Goal: Task Accomplishment & Management: Manage account settings

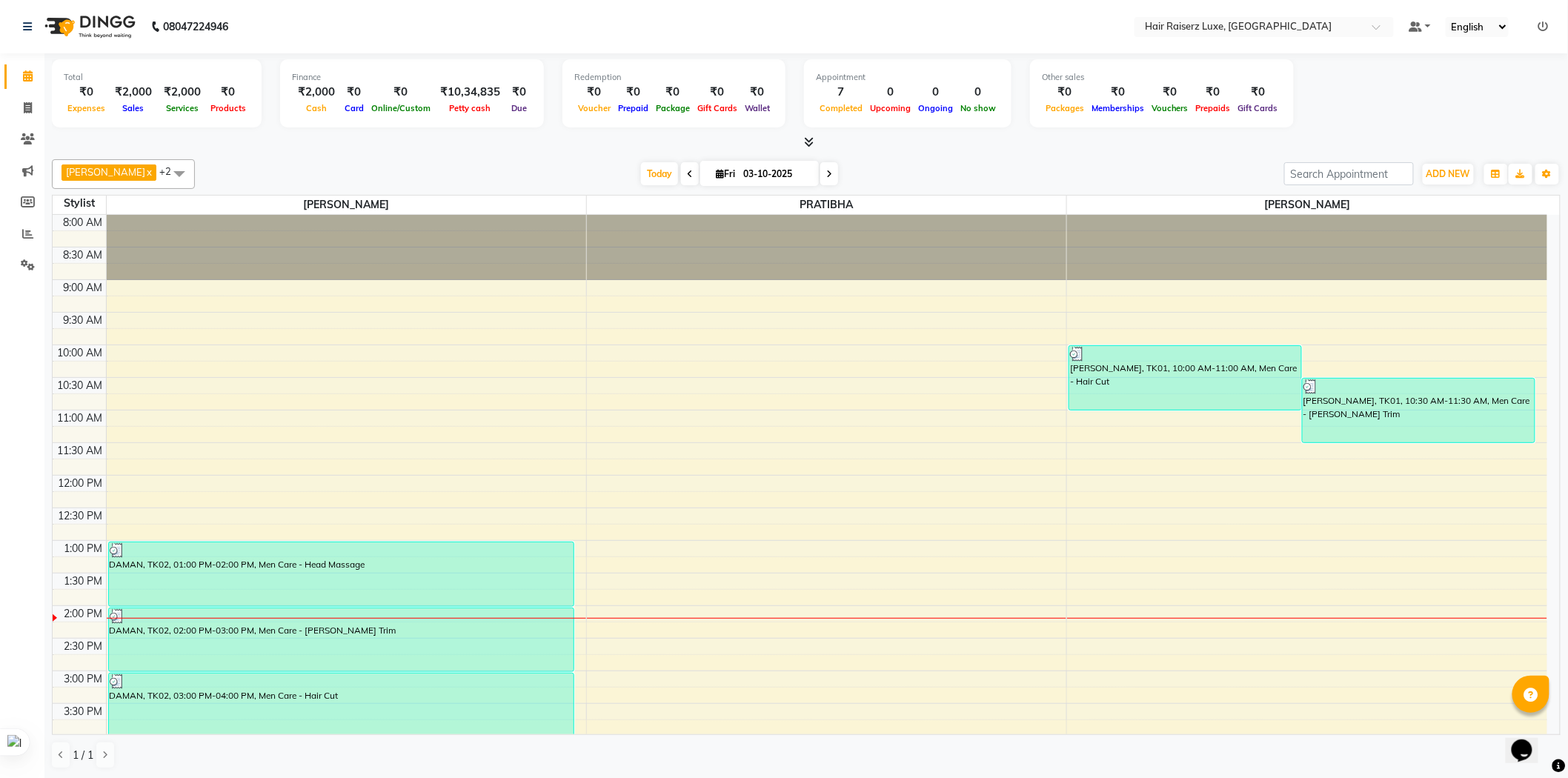
click at [918, 174] on div "[DATE] [DATE]" at bounding box center [739, 174] width 1075 height 23
click at [969, 174] on div "[DATE] [DATE]" at bounding box center [739, 174] width 1075 height 23
click at [472, 171] on div "[DATE] [DATE]" at bounding box center [739, 174] width 1075 height 23
click at [1041, 154] on div "[PERSON_NAME] x PRATIBHA x +2 Select All [PERSON_NAME] PRATIBHA [PERSON_NAME] […" at bounding box center [807, 464] width 1510 height 621
click at [868, 462] on div "8:00 AM 8:30 AM 9:00 AM 9:30 AM 10:00 AM 10:30 AM 11:00 AM 11:30 AM 12:00 PM 12…" at bounding box center [800, 638] width 1495 height 847
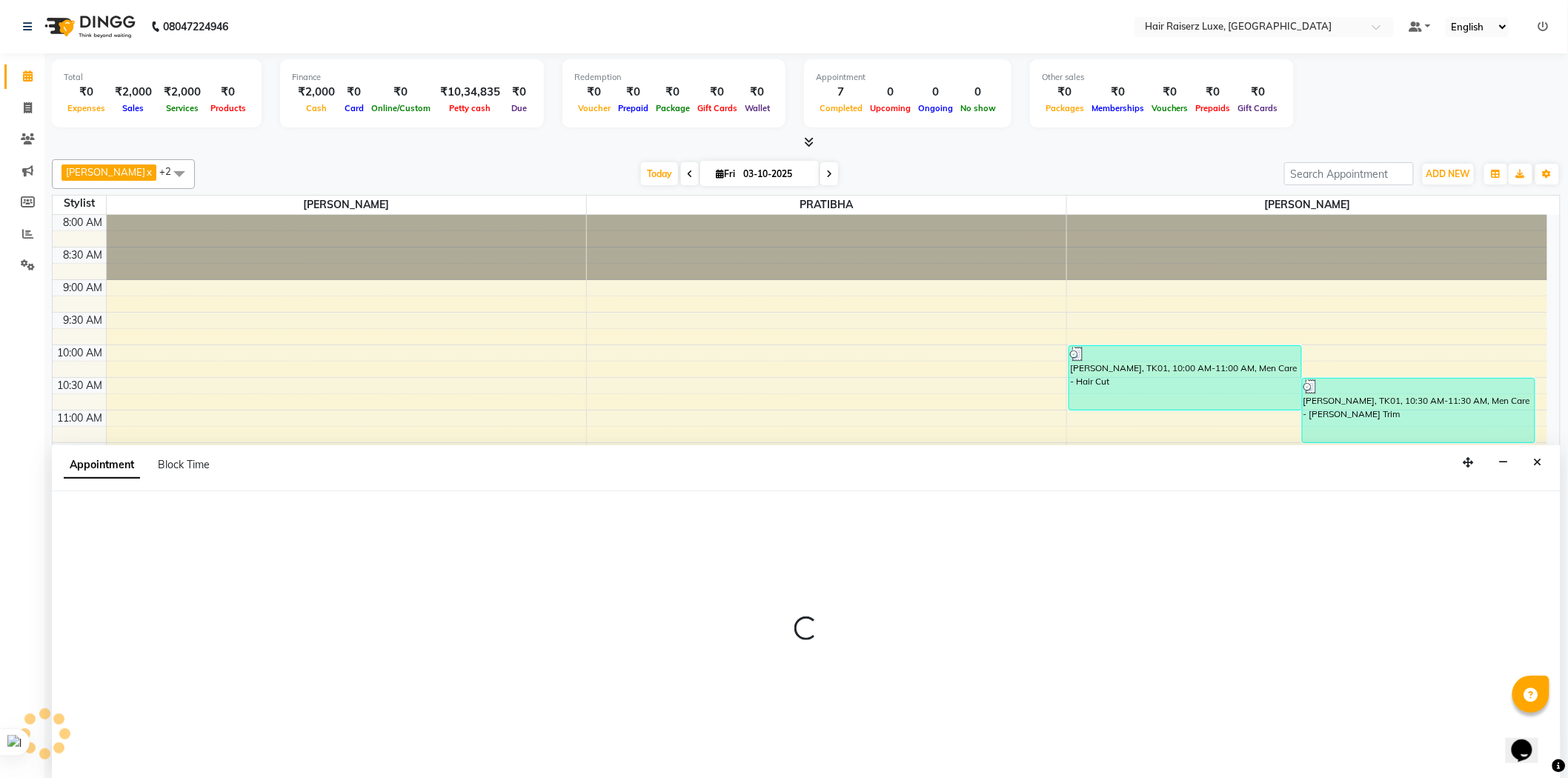
scroll to position [1, 0]
select select "65234"
select select "705"
select select "tentative"
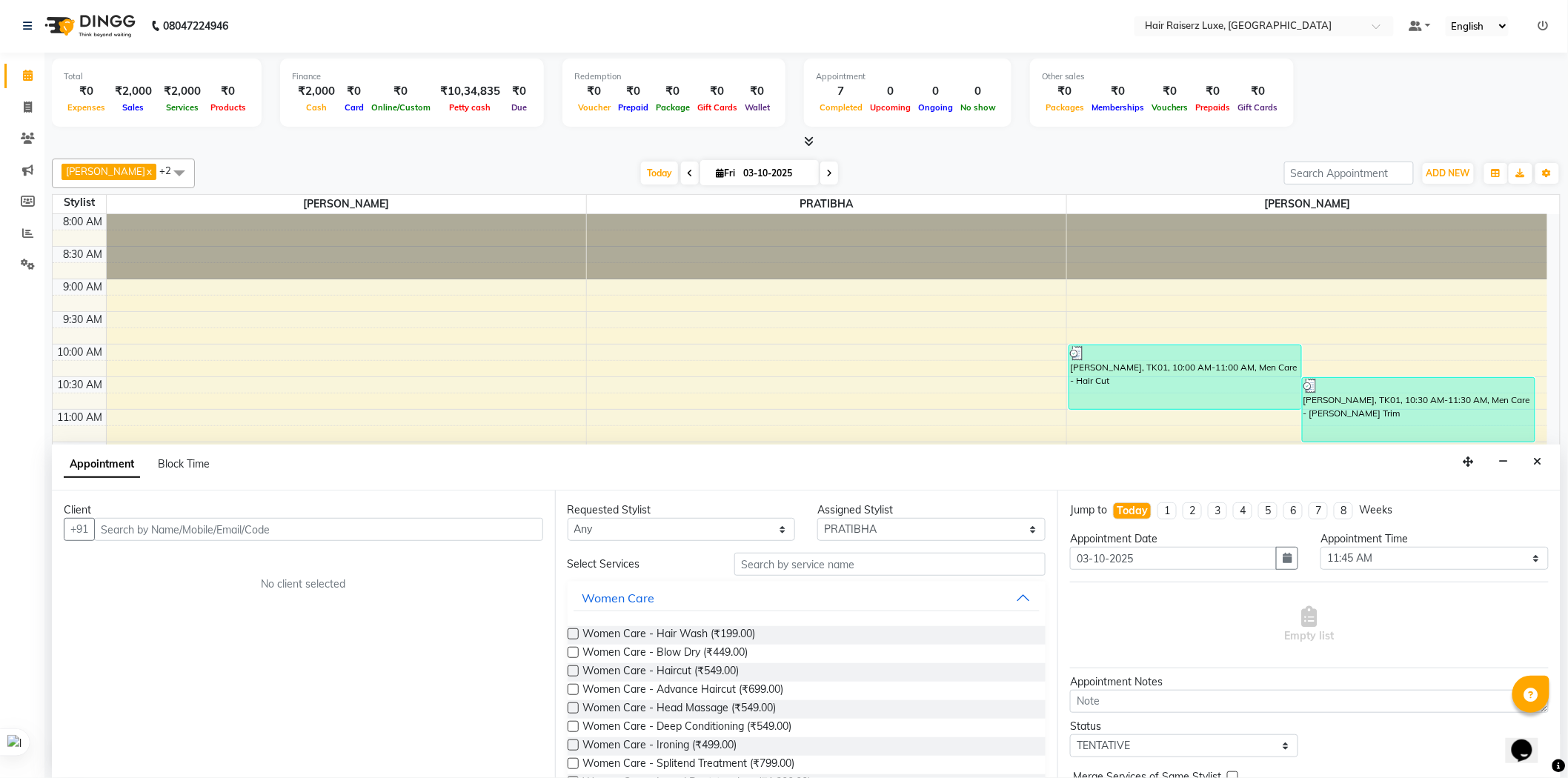
click at [454, 532] on input "text" at bounding box center [319, 529] width 449 height 23
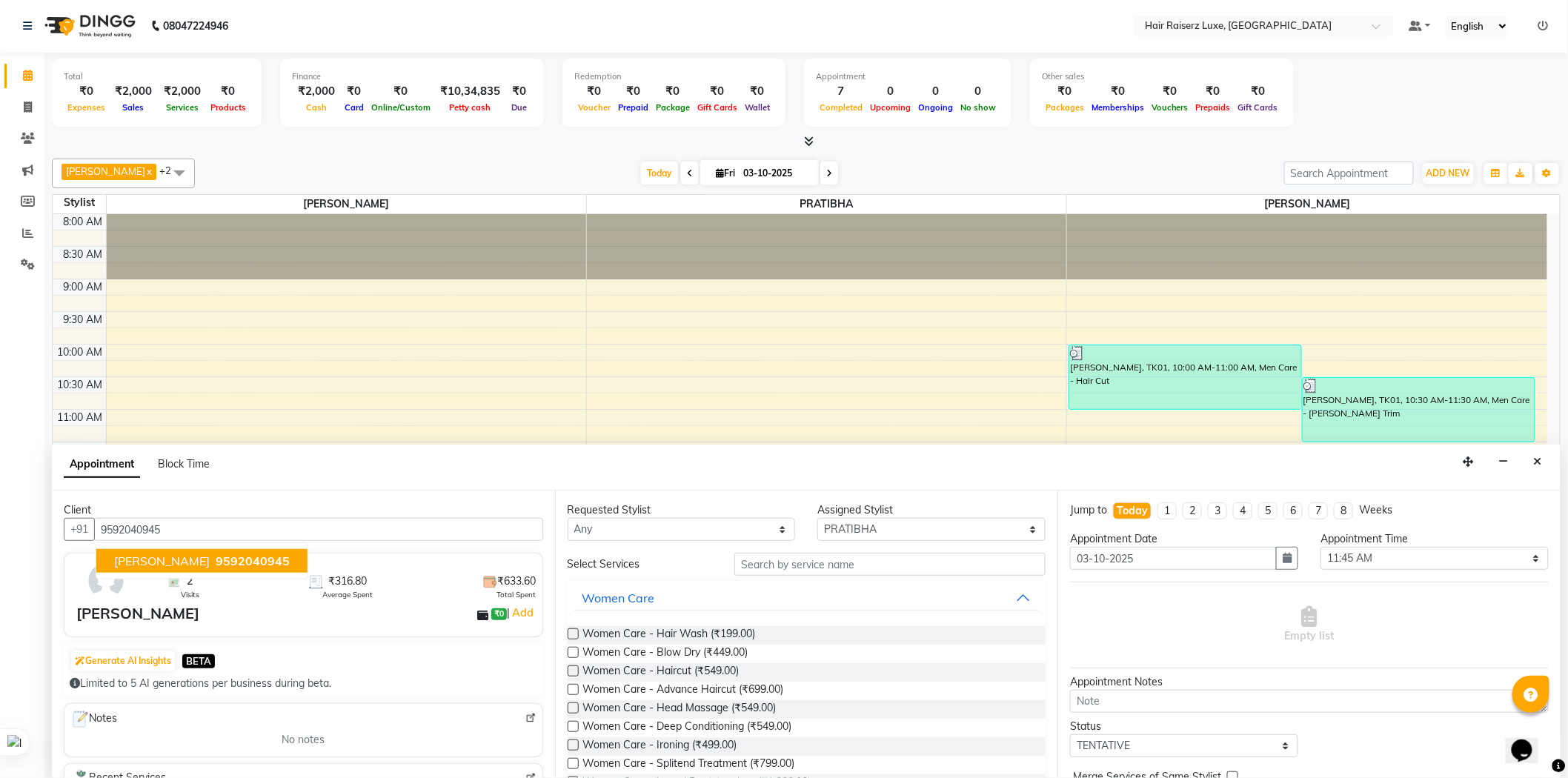
click at [216, 554] on span "9592040945" at bounding box center [253, 561] width 75 height 15
type input "9592040945"
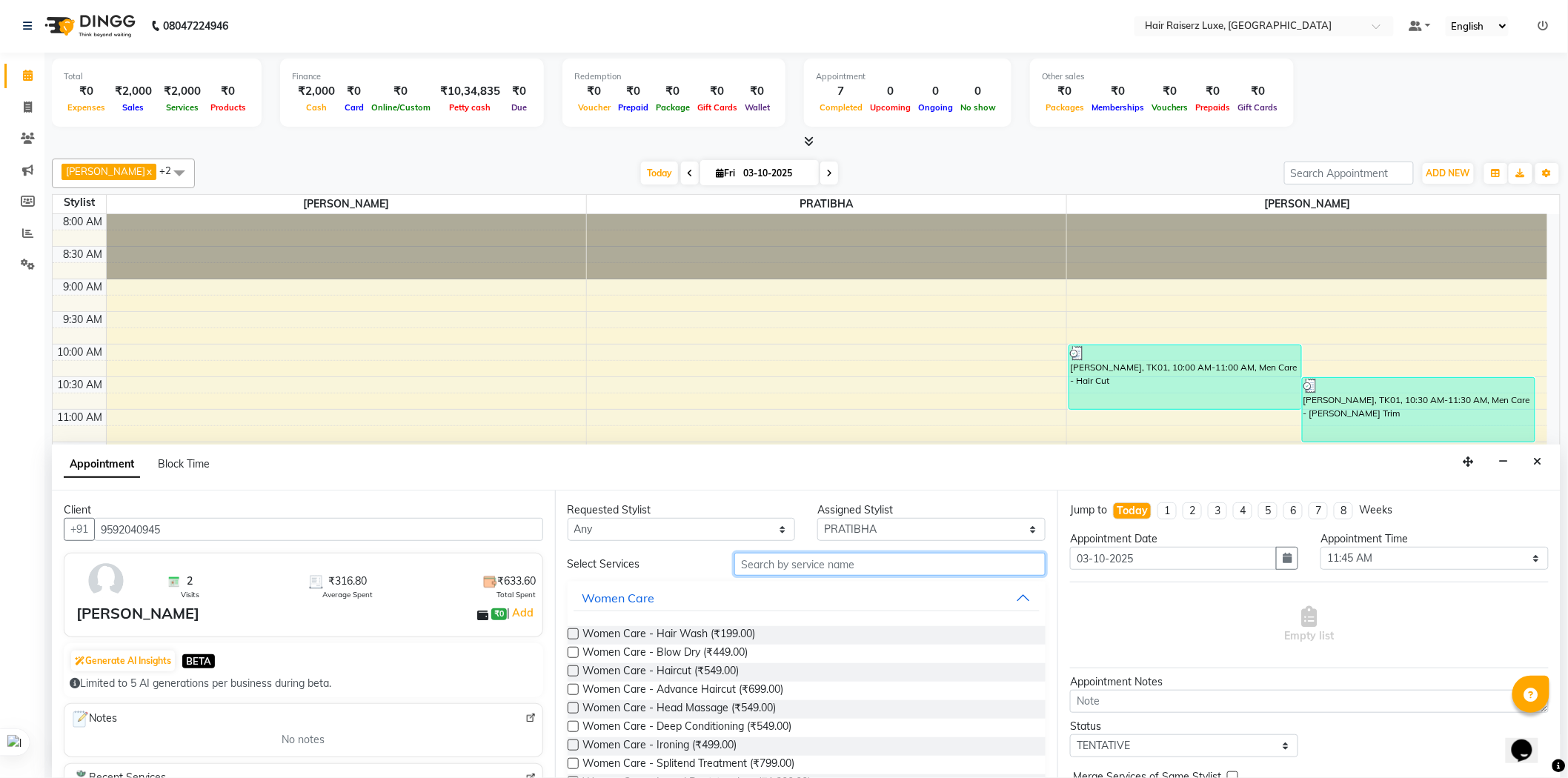
click at [803, 569] on input "text" at bounding box center [891, 564] width 311 height 23
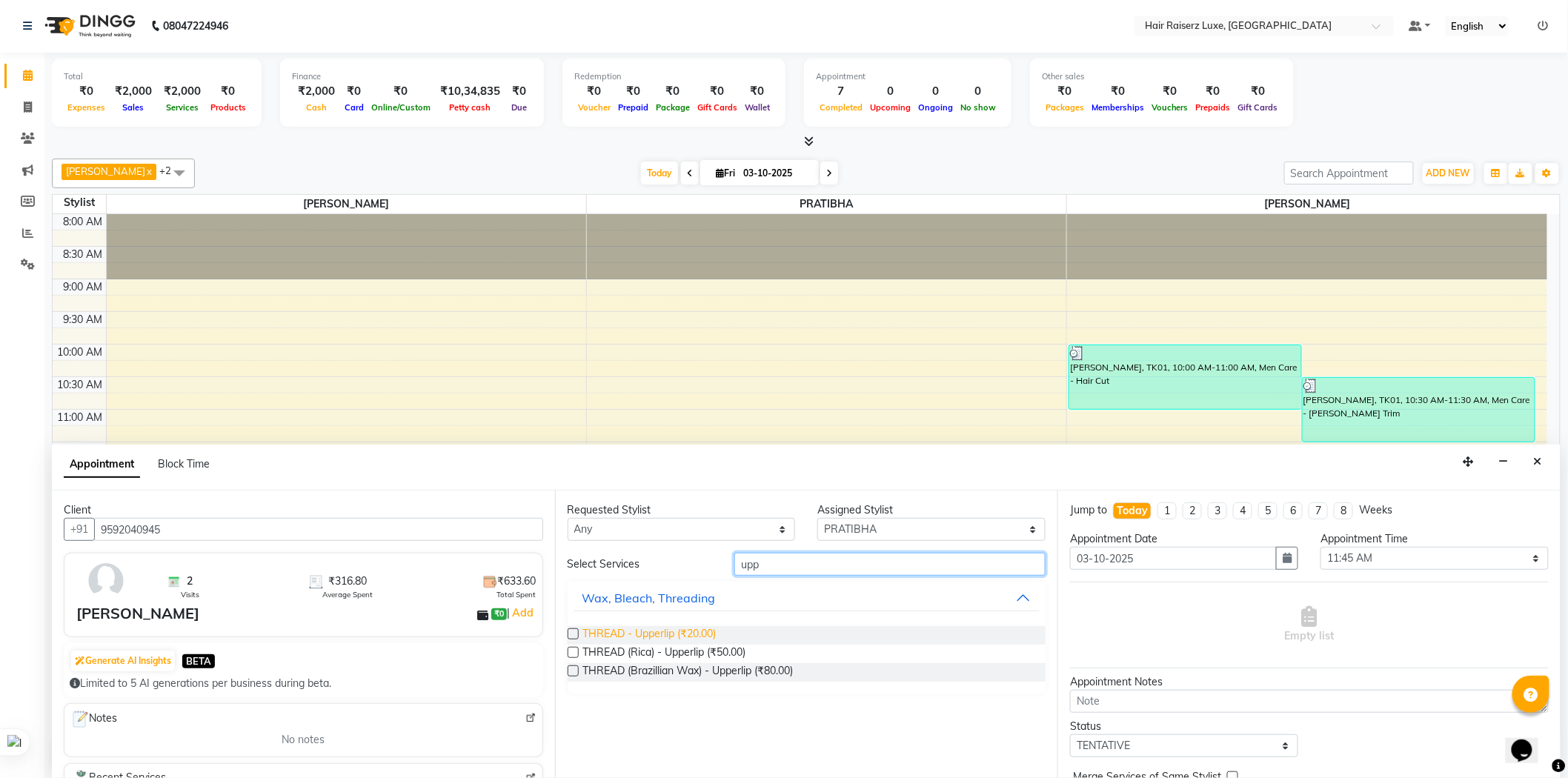
type input "upp"
drag, startPoint x: 699, startPoint y: 636, endPoint x: 713, endPoint y: 634, distance: 14.1
click at [699, 635] on span "THREAD - Upperlip (₹20.00)" at bounding box center [649, 636] width 133 height 19
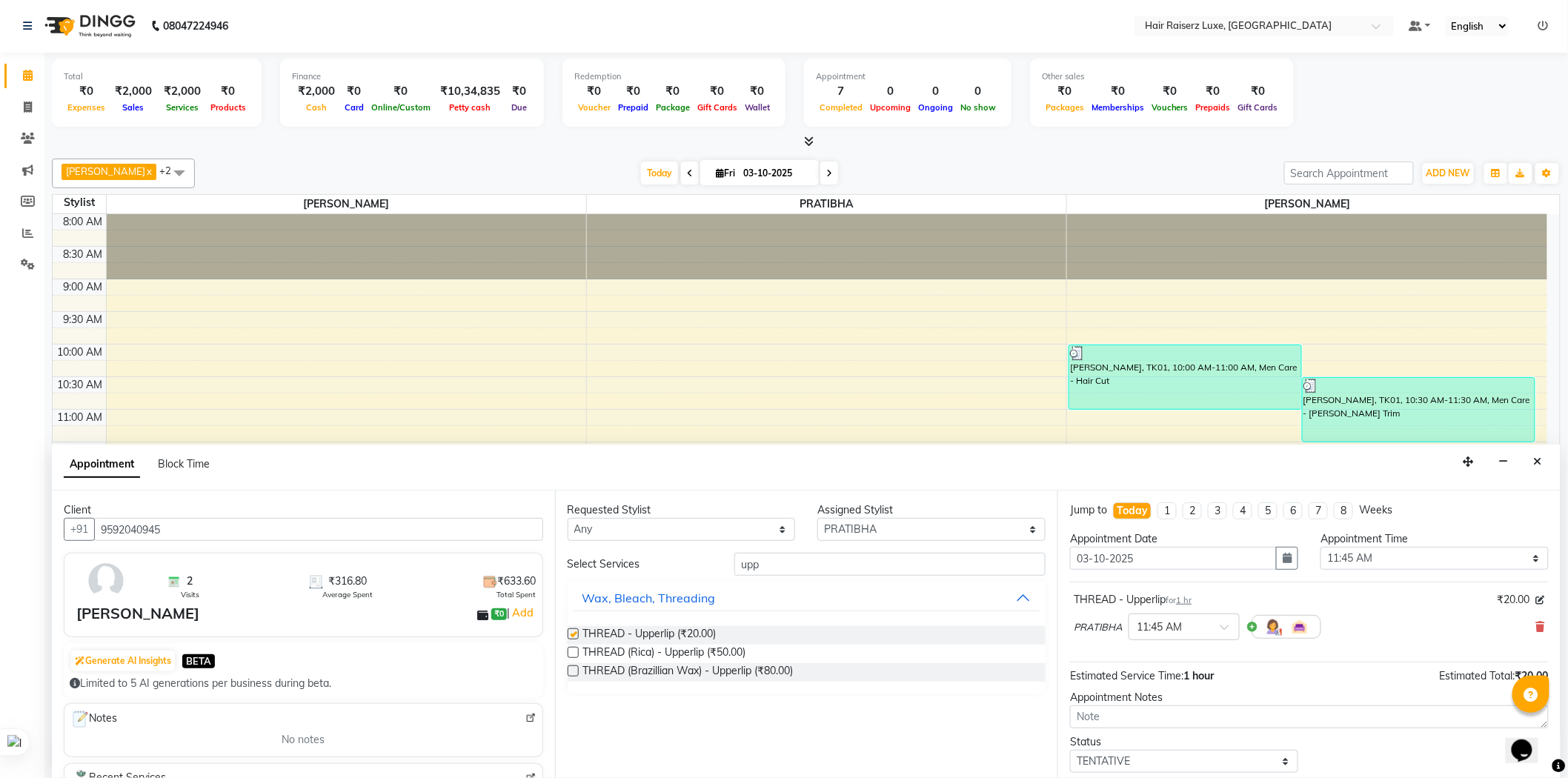
checkbox input "false"
drag, startPoint x: 793, startPoint y: 558, endPoint x: 678, endPoint y: 580, distance: 117.1
click at [678, 580] on div "Select Services upp Wax, Bleach, Threading THREAD - Upperlip (₹20.00) THREAD (R…" at bounding box center [808, 622] width 479 height 141
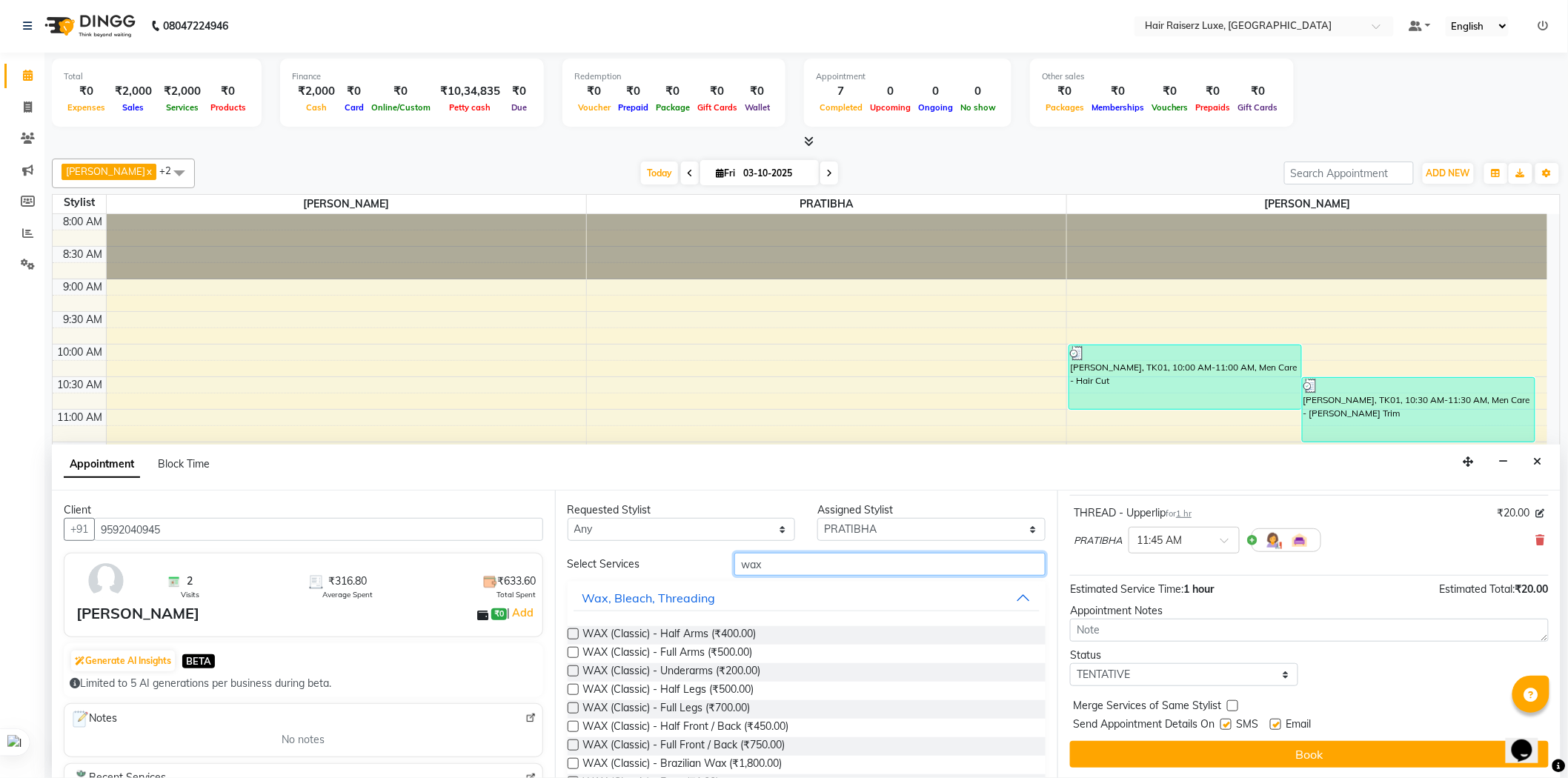
scroll to position [88, 0]
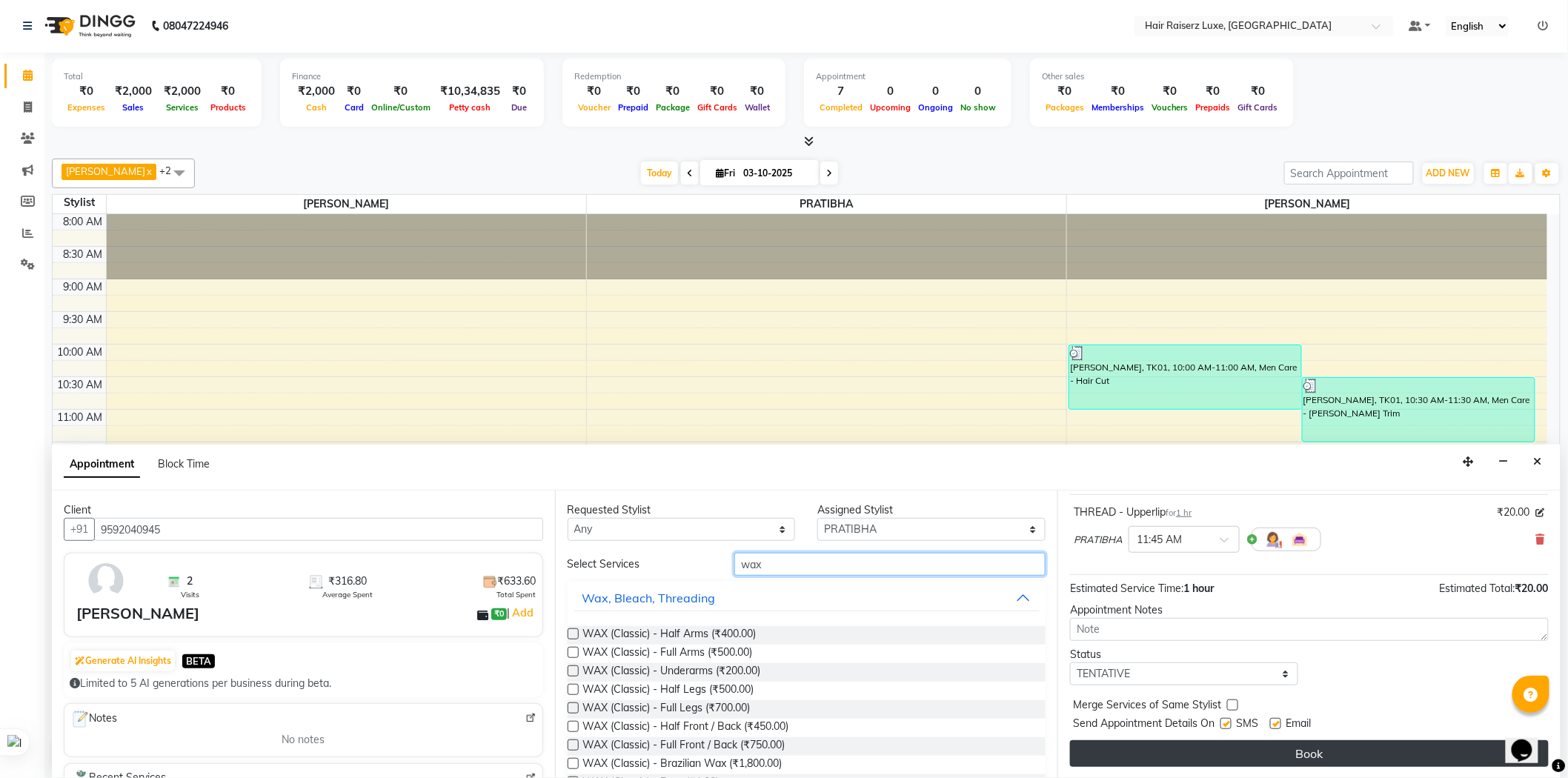
type input "wax"
click at [1306, 760] on button "Book" at bounding box center [1309, 753] width 479 height 26
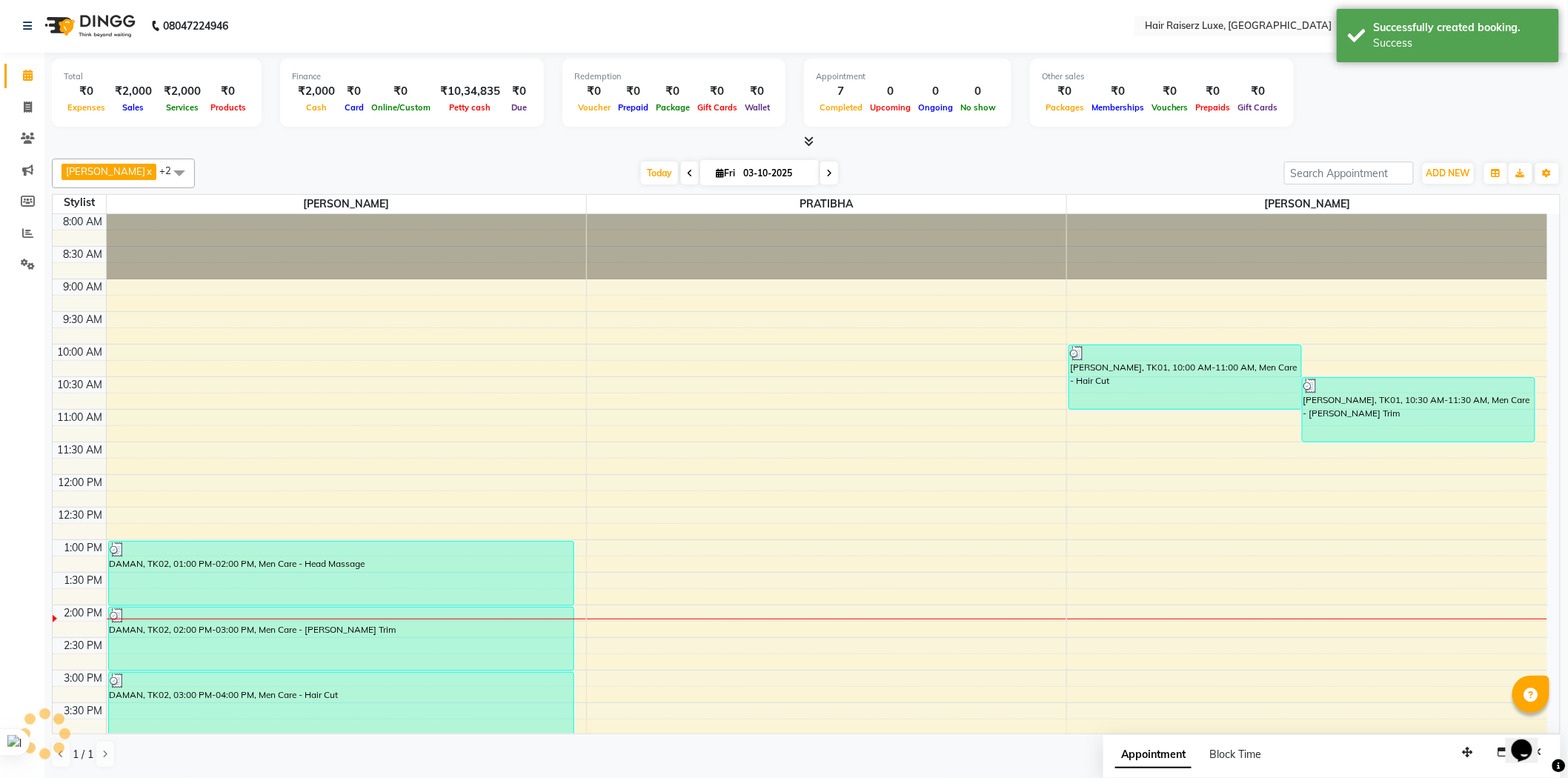
scroll to position [0, 0]
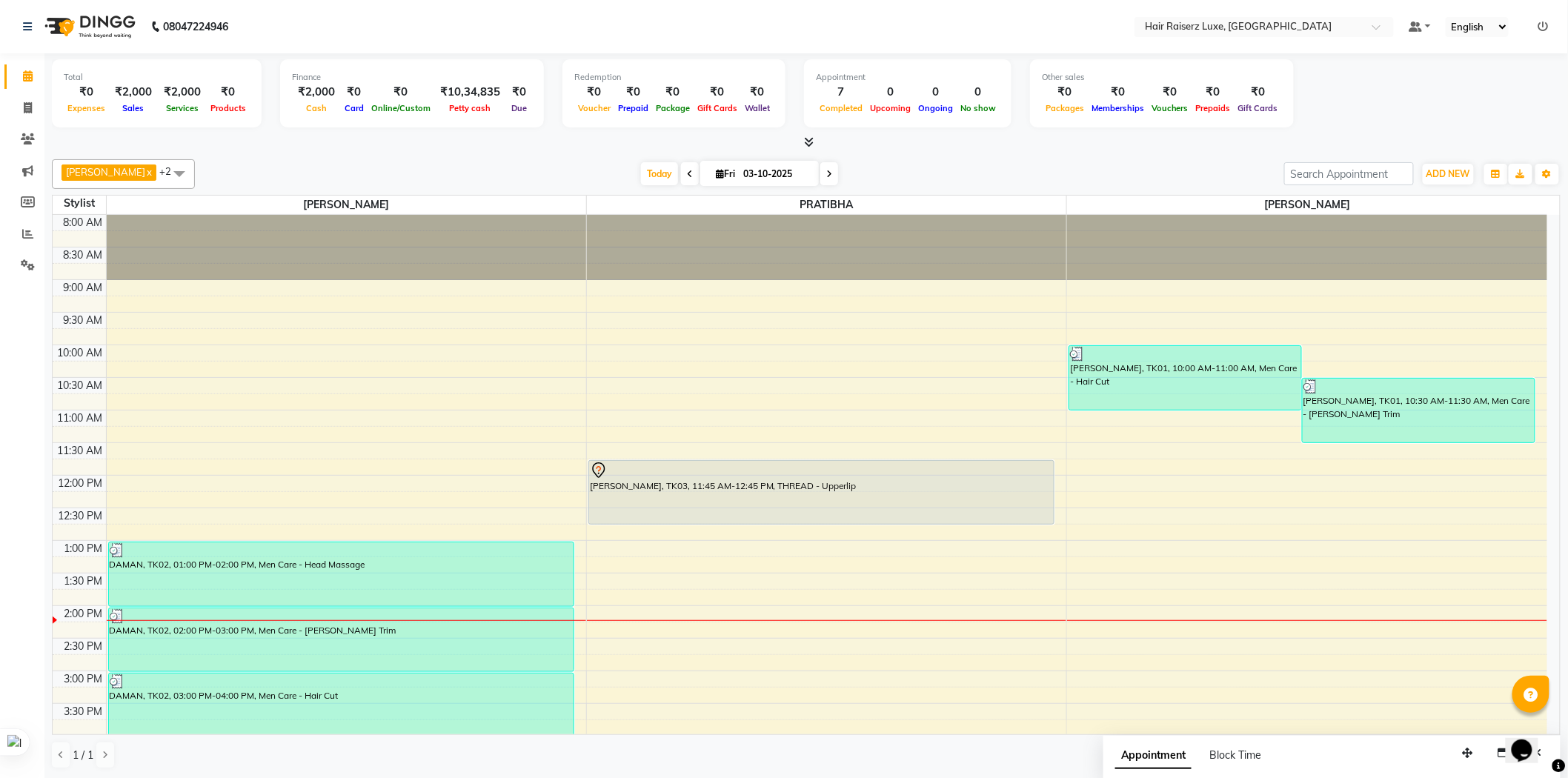
click at [1169, 157] on div "[PERSON_NAME] x PRATIBHA x +2 Select All [PERSON_NAME] PRATIBHA [PERSON_NAME] […" at bounding box center [807, 464] width 1510 height 621
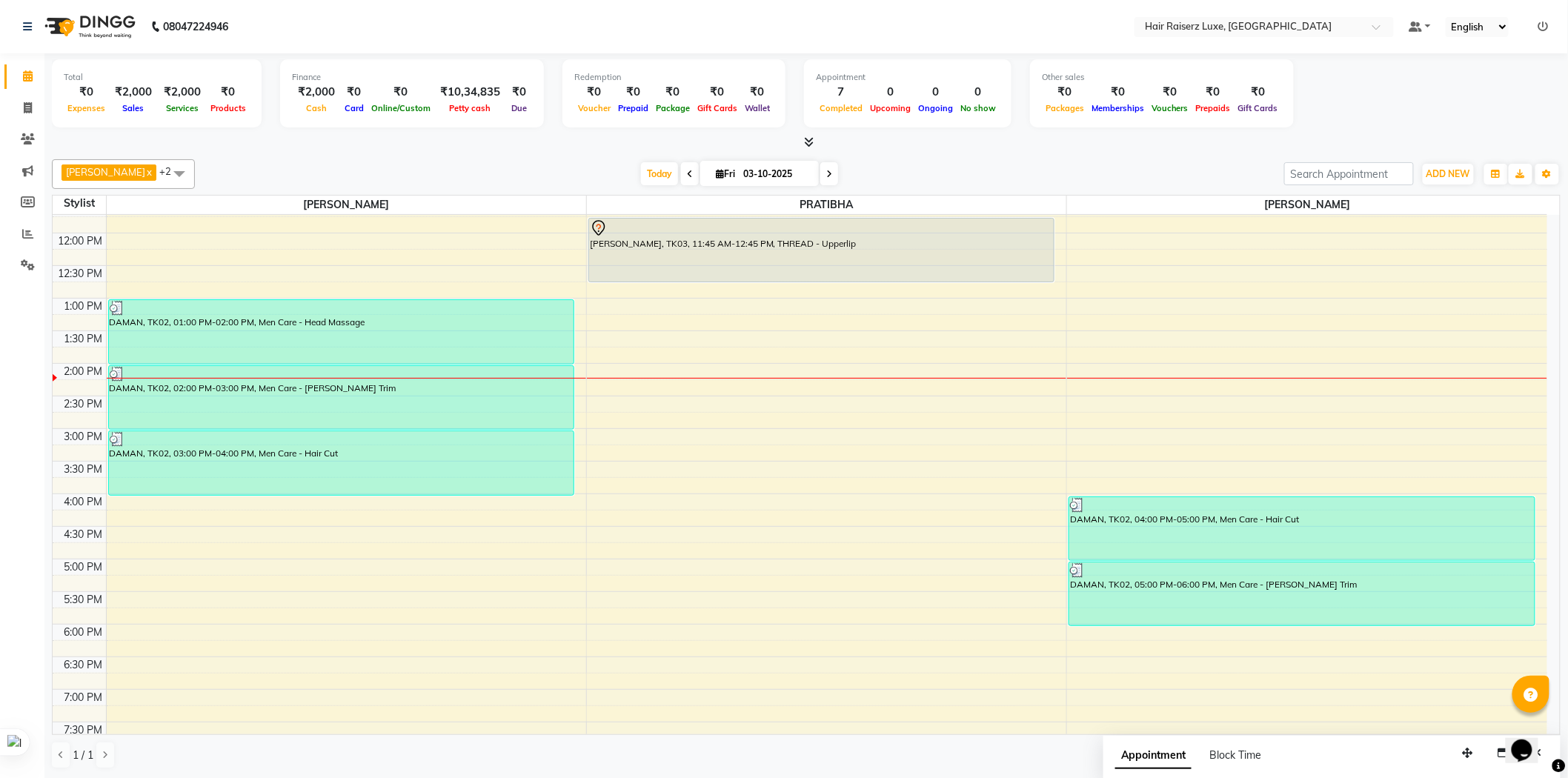
scroll to position [247, 0]
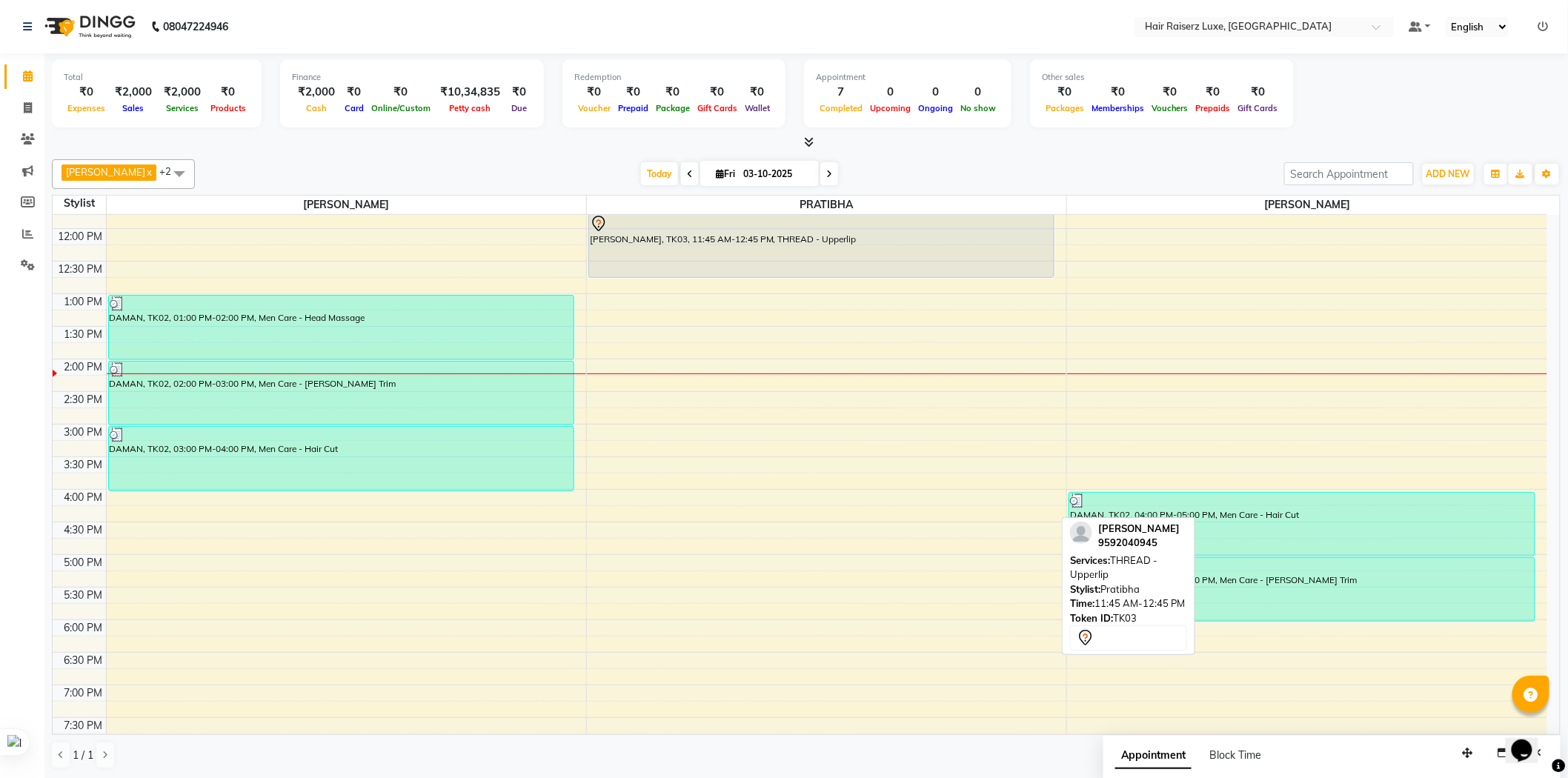
click at [909, 247] on div "[PERSON_NAME], TK03, 11:45 AM-12:45 PM, THREAD - Upperlip" at bounding box center [822, 245] width 465 height 63
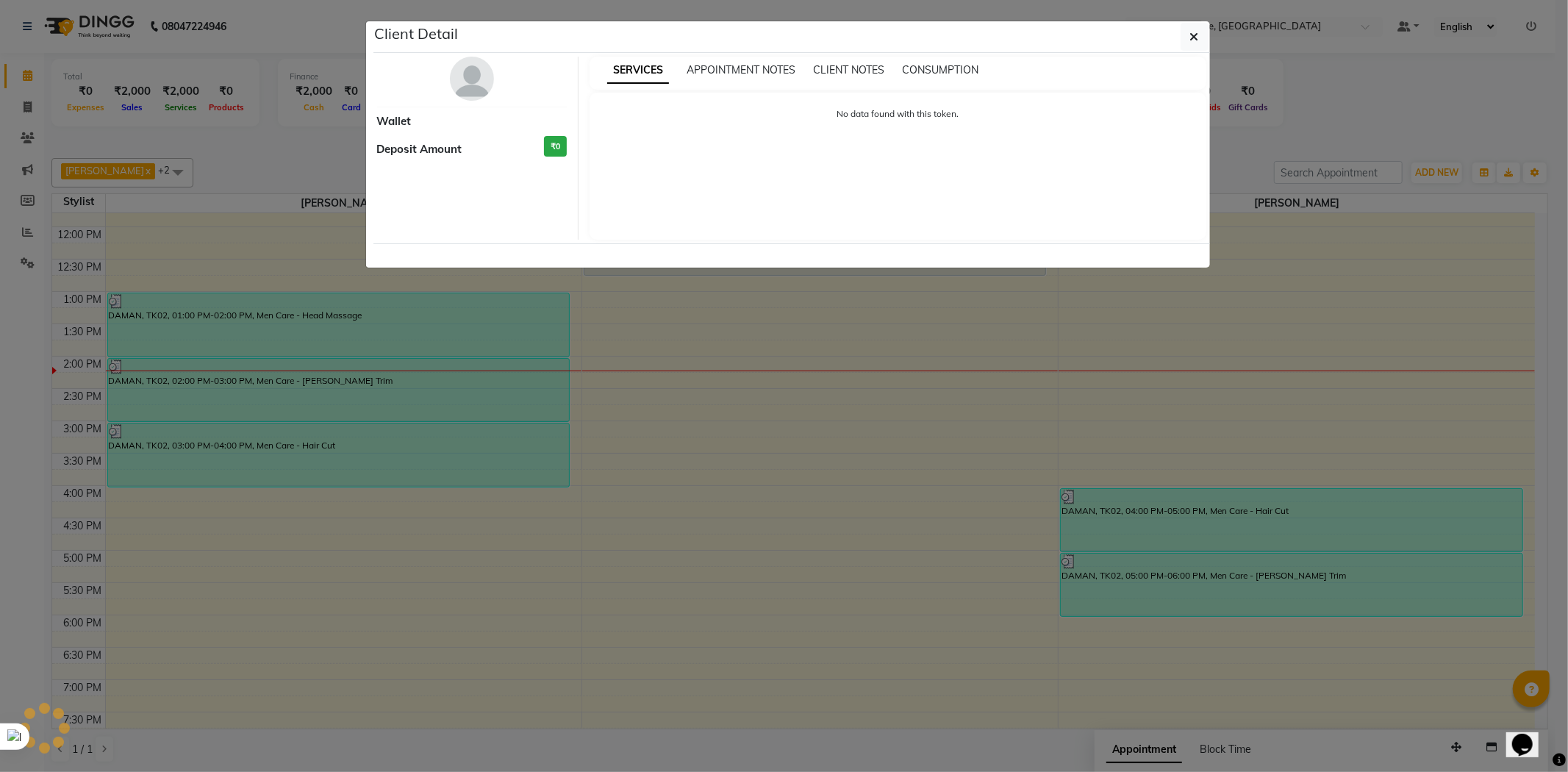
select select "7"
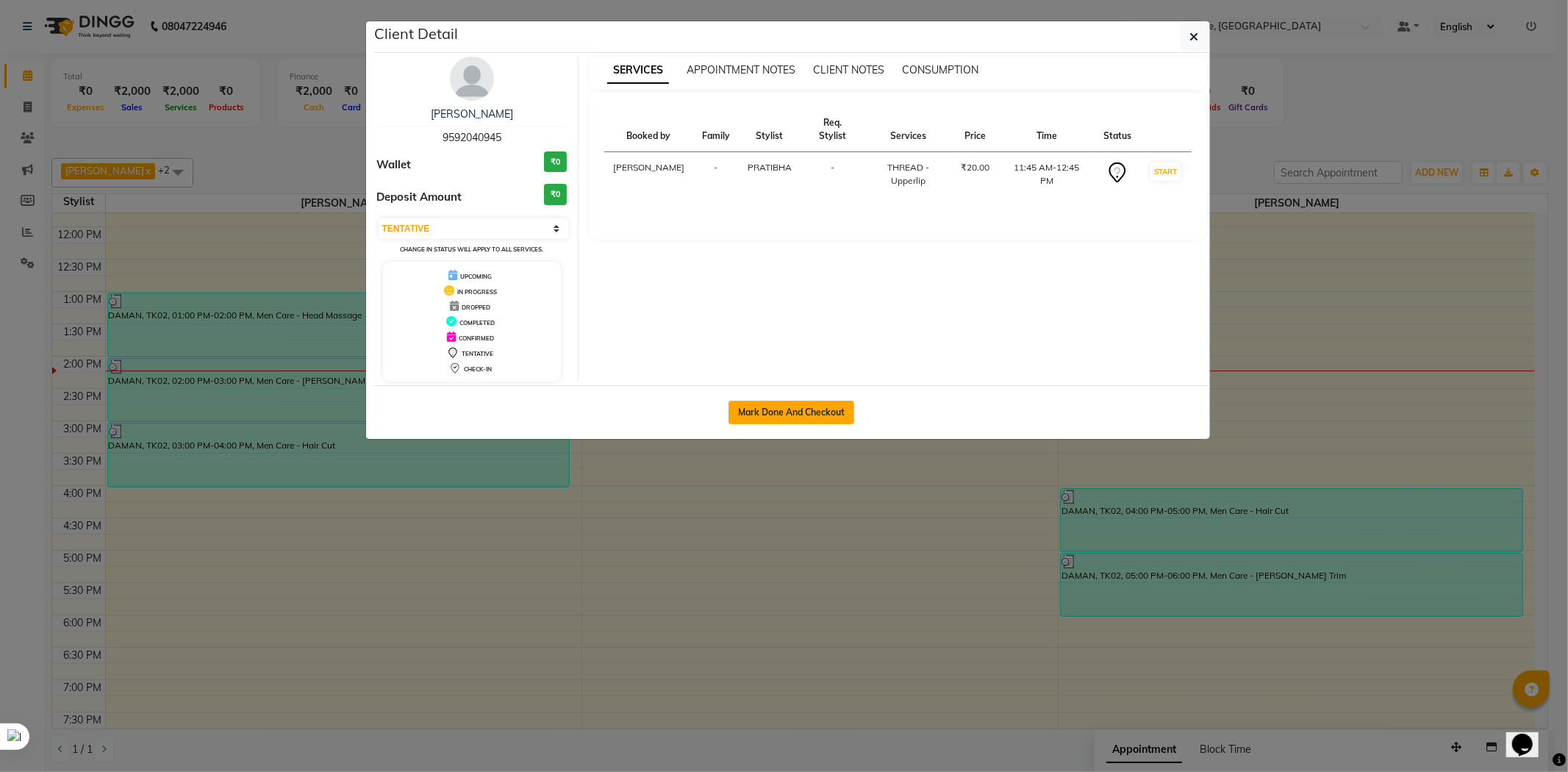
click at [820, 404] on button "Mark Done And Checkout" at bounding box center [791, 412] width 125 height 23
select select "7418"
select select "service"
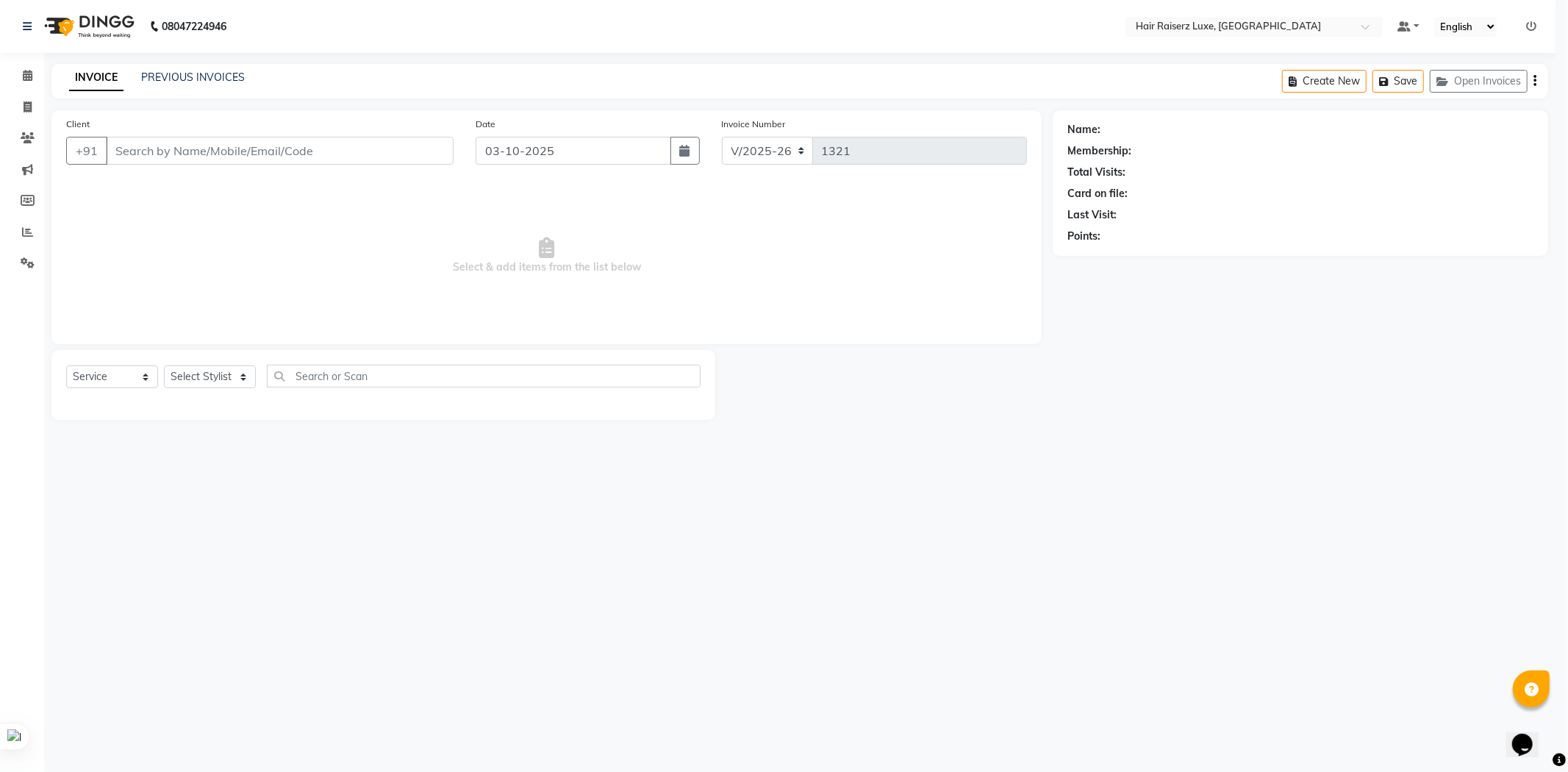
select select "3"
type input "9592040945"
select select "65234"
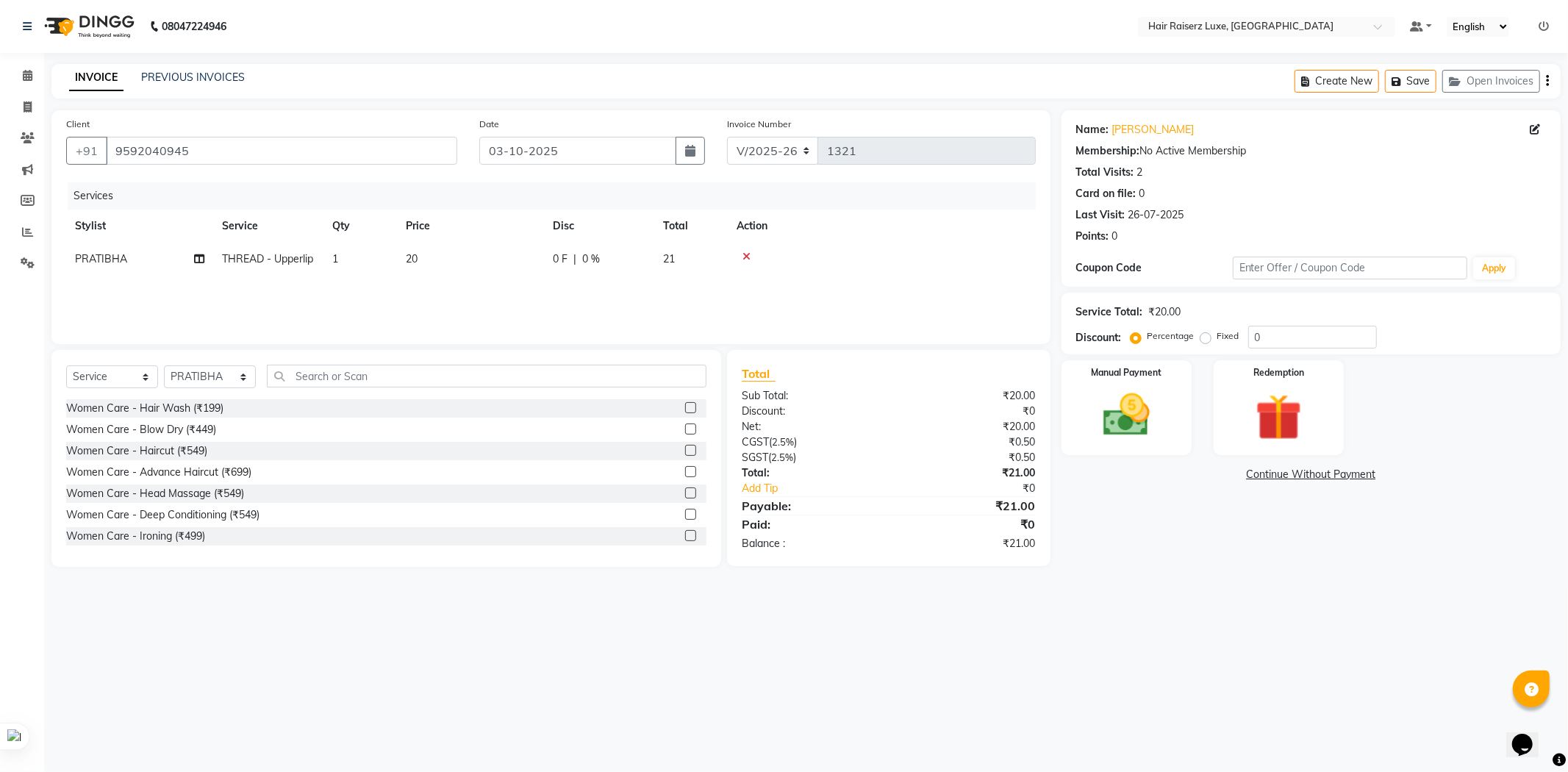
drag, startPoint x: 1201, startPoint y: 337, endPoint x: 1275, endPoint y: 347, distance: 74.7
click at [1217, 337] on label "Fixed" at bounding box center [1228, 336] width 22 height 13
click at [1203, 337] on input "Fixed" at bounding box center [1208, 336] width 10 height 10
radio input "true"
click at [1284, 342] on input "0" at bounding box center [1312, 337] width 128 height 22
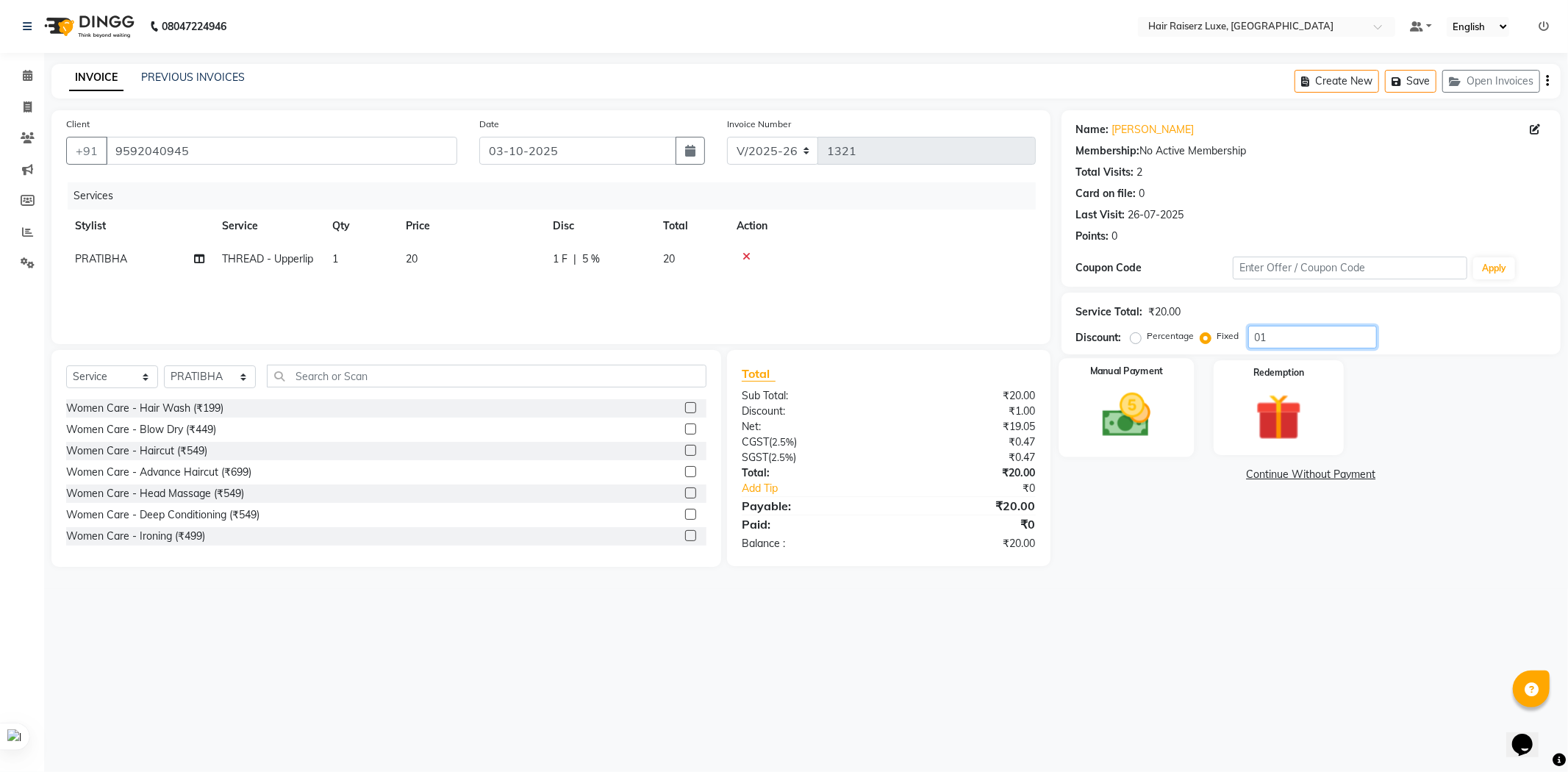
type input "01"
click at [1154, 417] on img at bounding box center [1126, 415] width 79 height 56
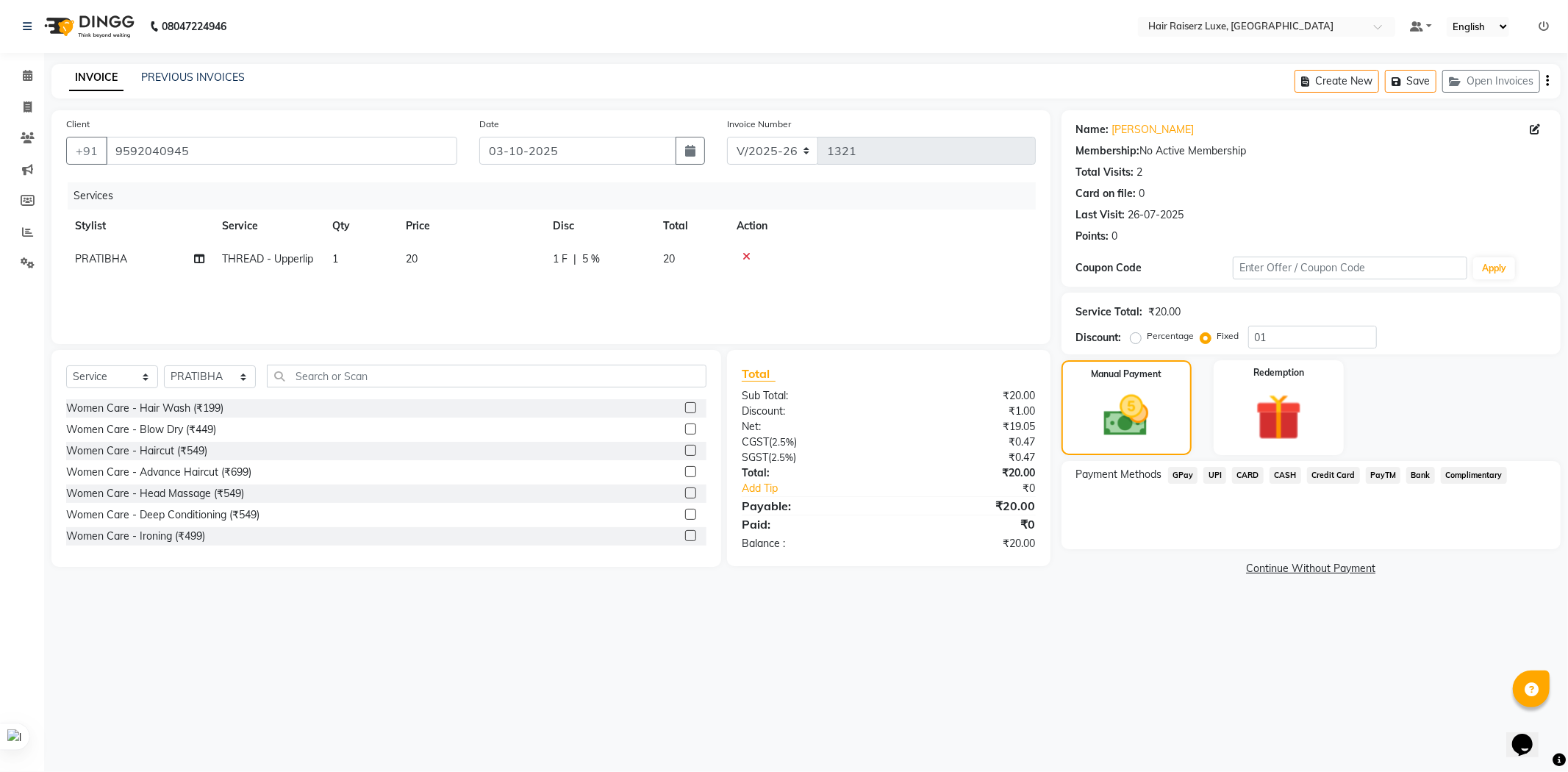
click at [1290, 473] on span "CASH" at bounding box center [1285, 475] width 32 height 17
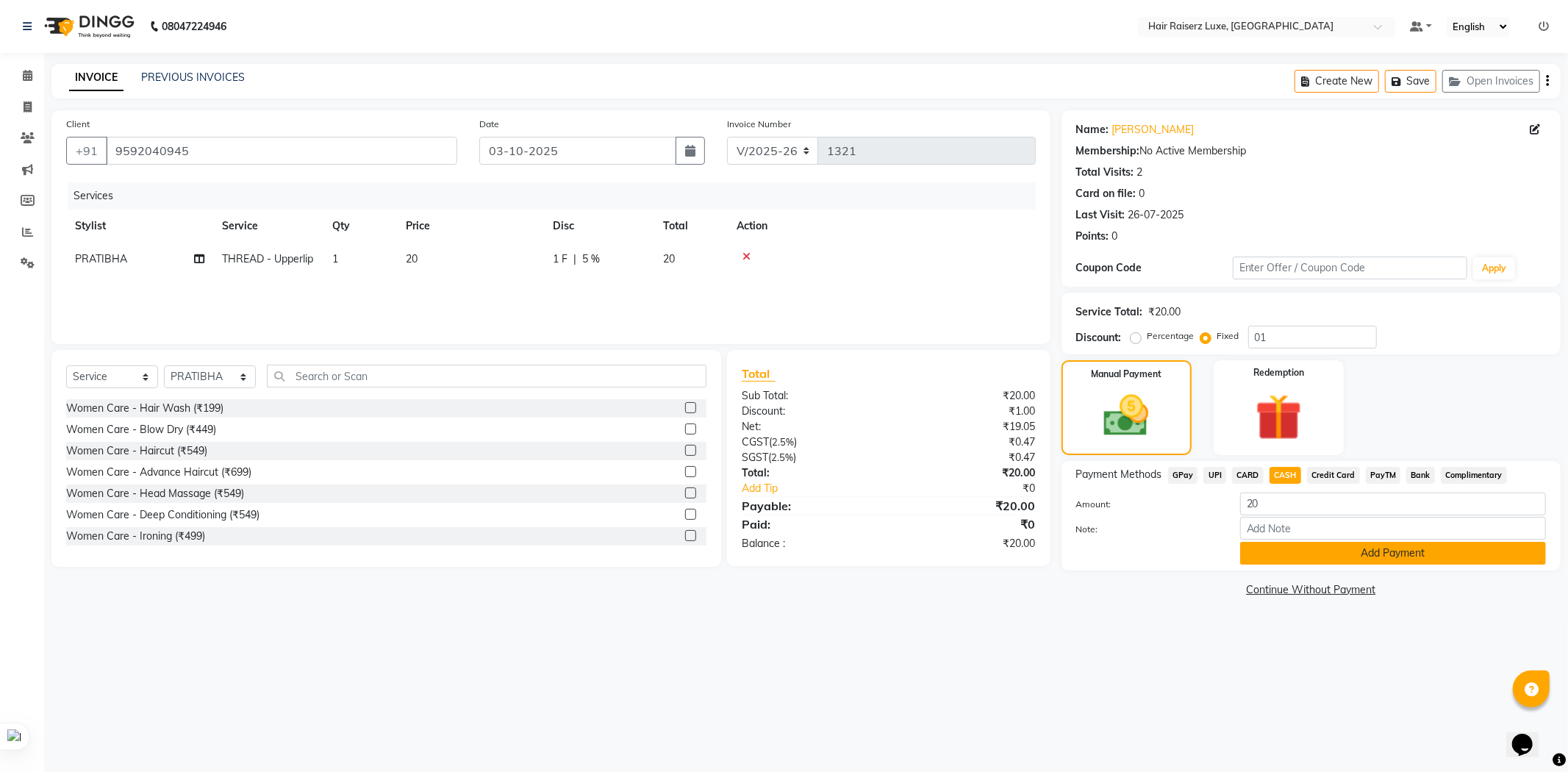
click at [1332, 551] on button "Add Payment" at bounding box center [1392, 553] width 306 height 22
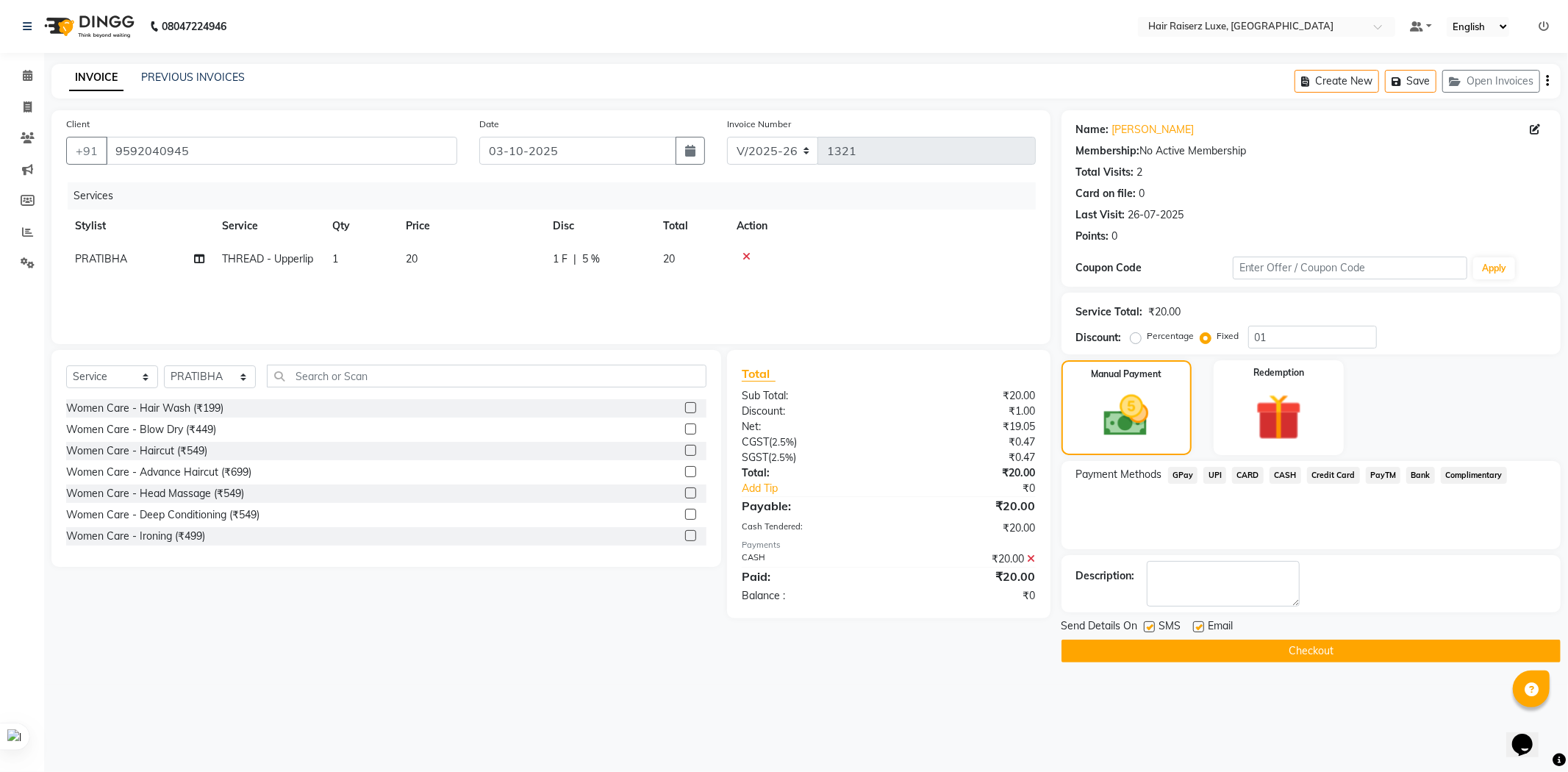
click at [1312, 644] on button "Checkout" at bounding box center [1310, 650] width 499 height 22
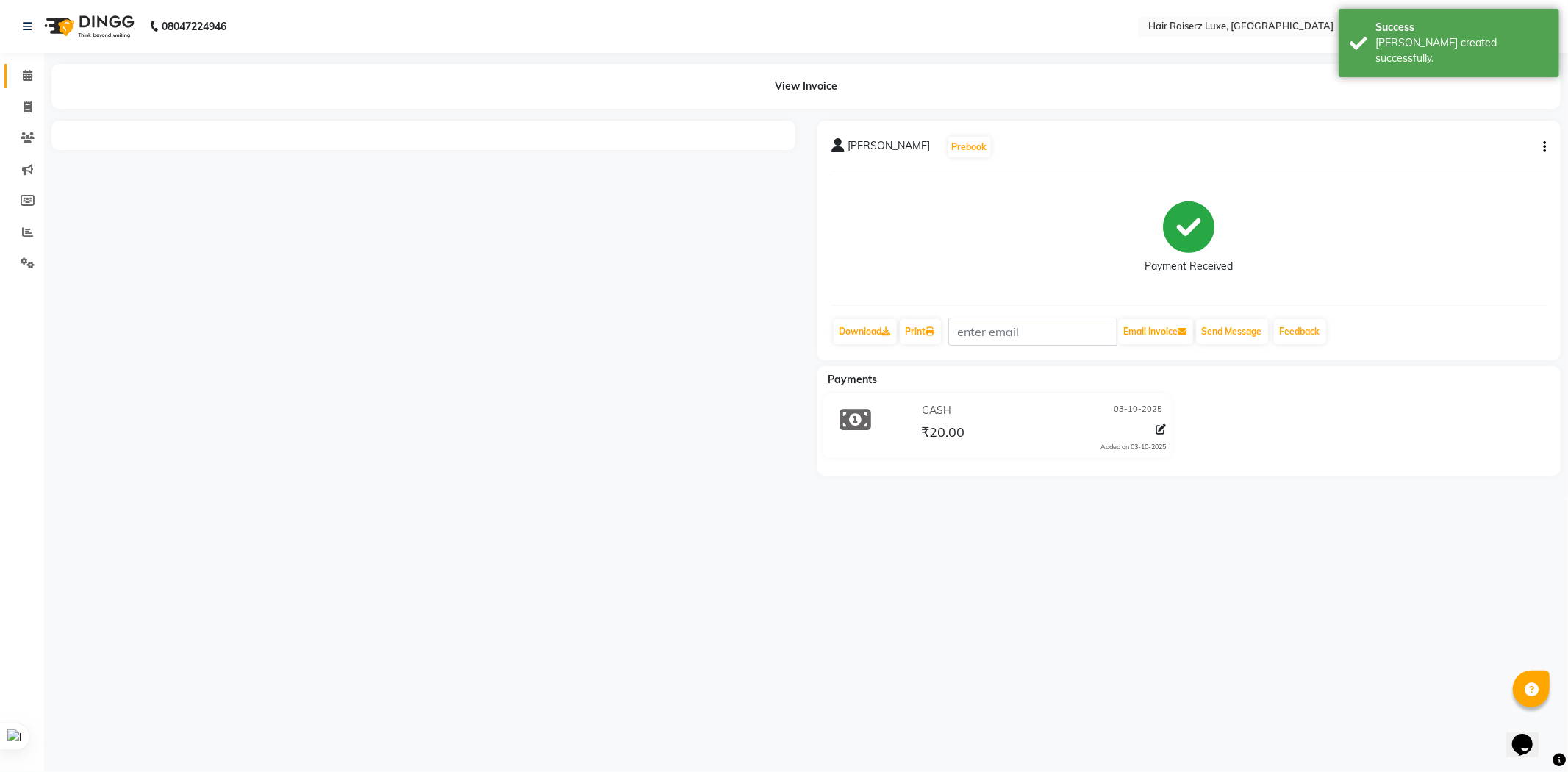
click at [26, 77] on icon at bounding box center [27, 76] width 9 height 11
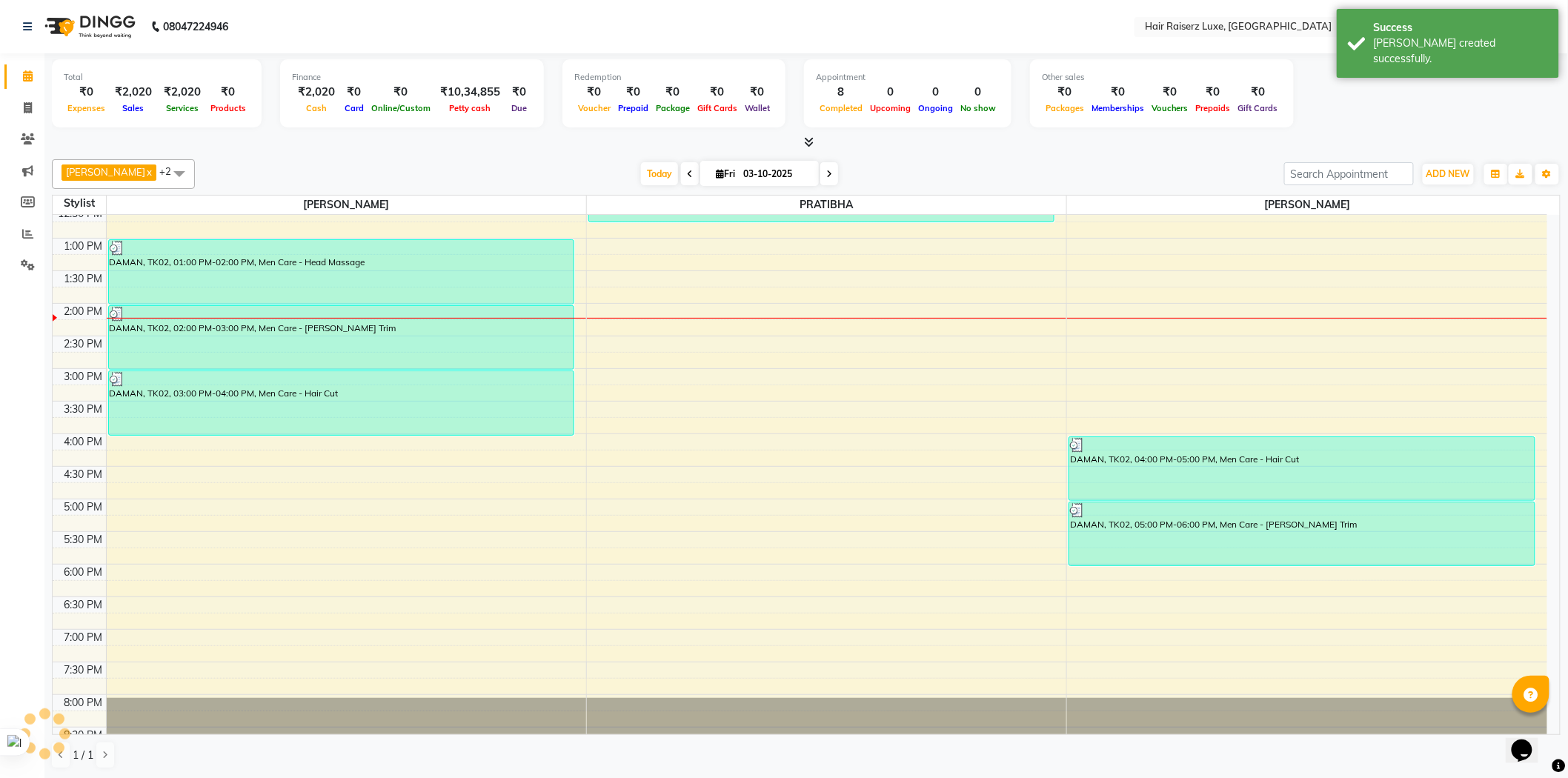
click at [983, 171] on div "[DATE] [DATE]" at bounding box center [739, 174] width 1075 height 23
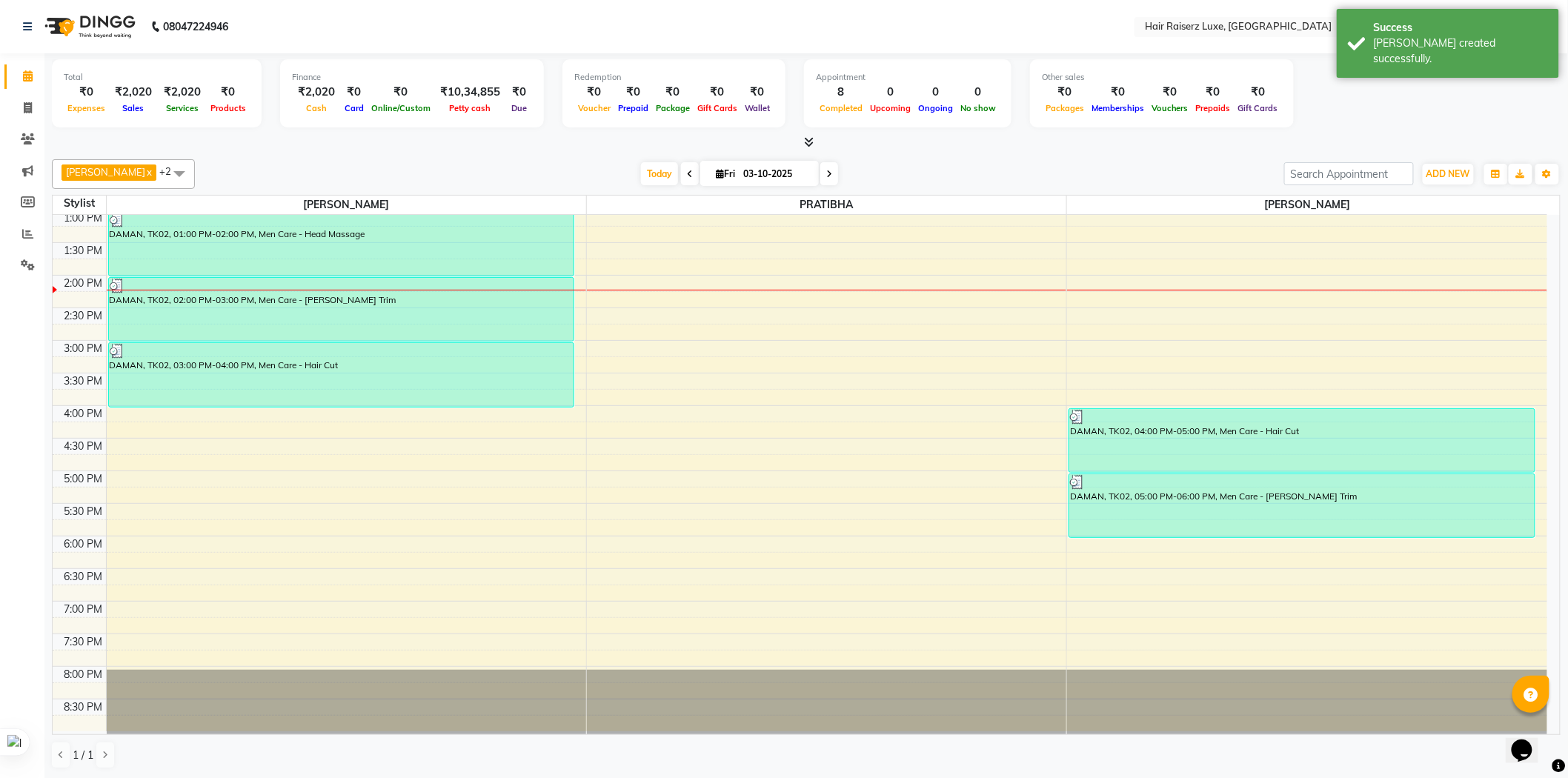
click at [950, 179] on div "[DATE] [DATE]" at bounding box center [739, 174] width 1075 height 23
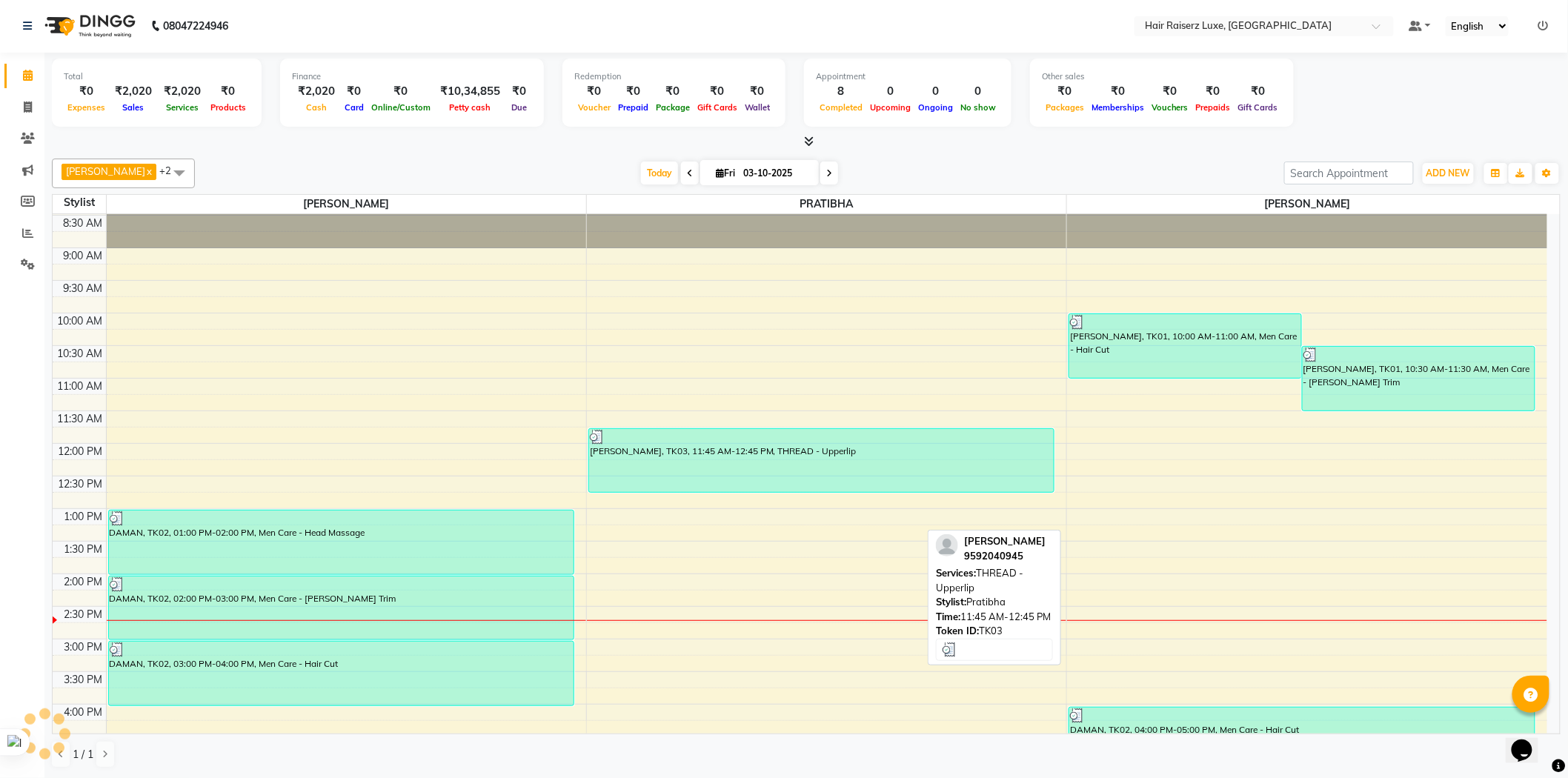
scroll to position [2, 0]
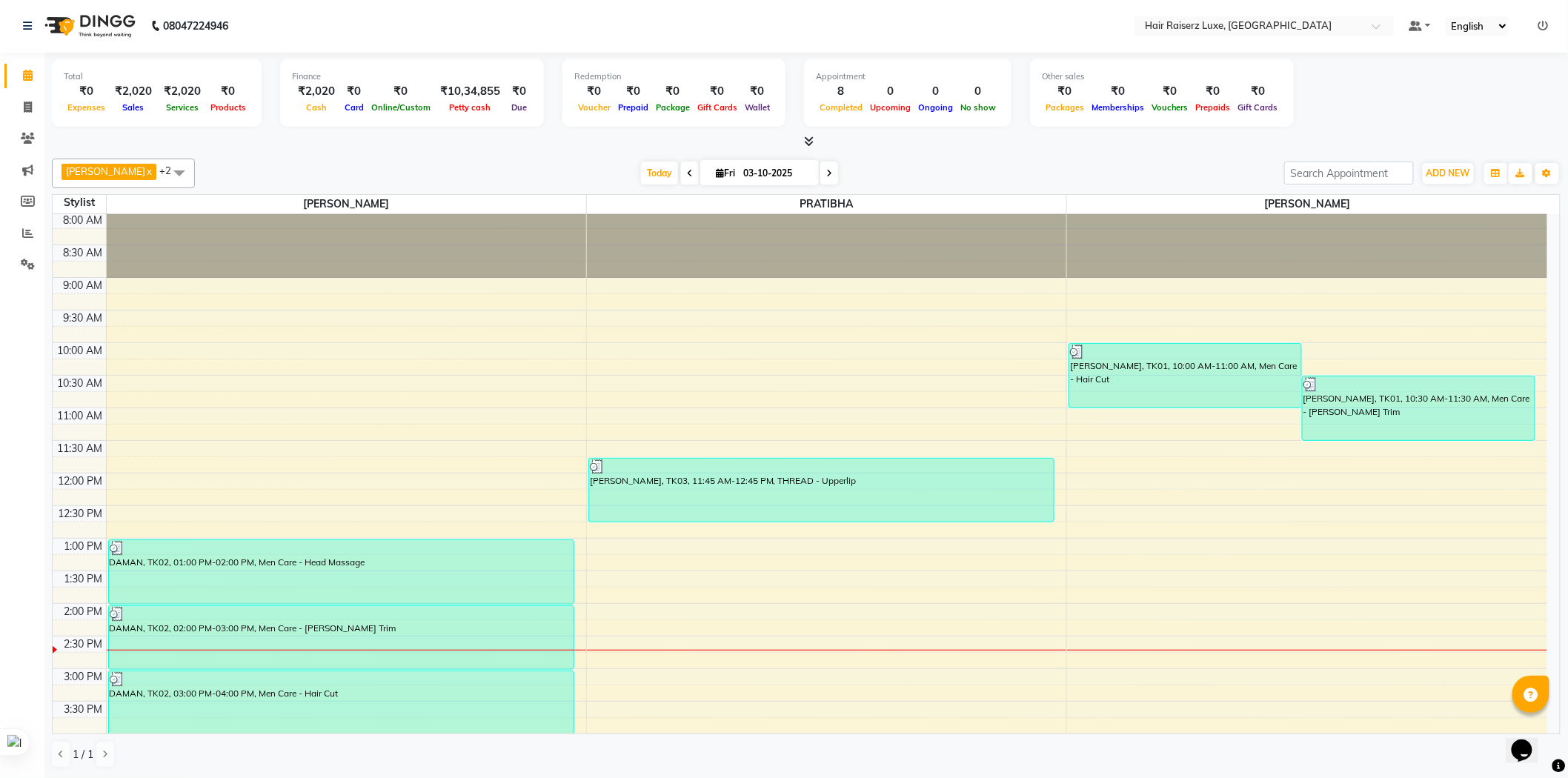
click at [946, 143] on div at bounding box center [807, 141] width 1510 height 15
